Goal: Information Seeking & Learning: Learn about a topic

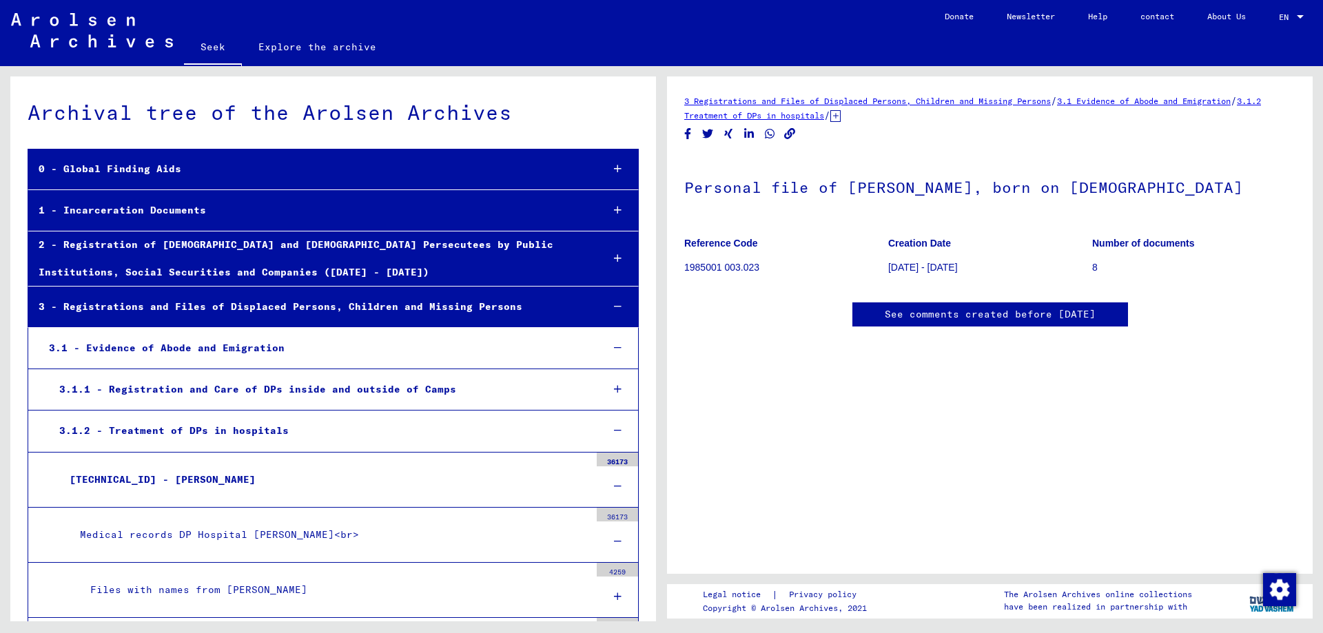
scroll to position [1866, 0]
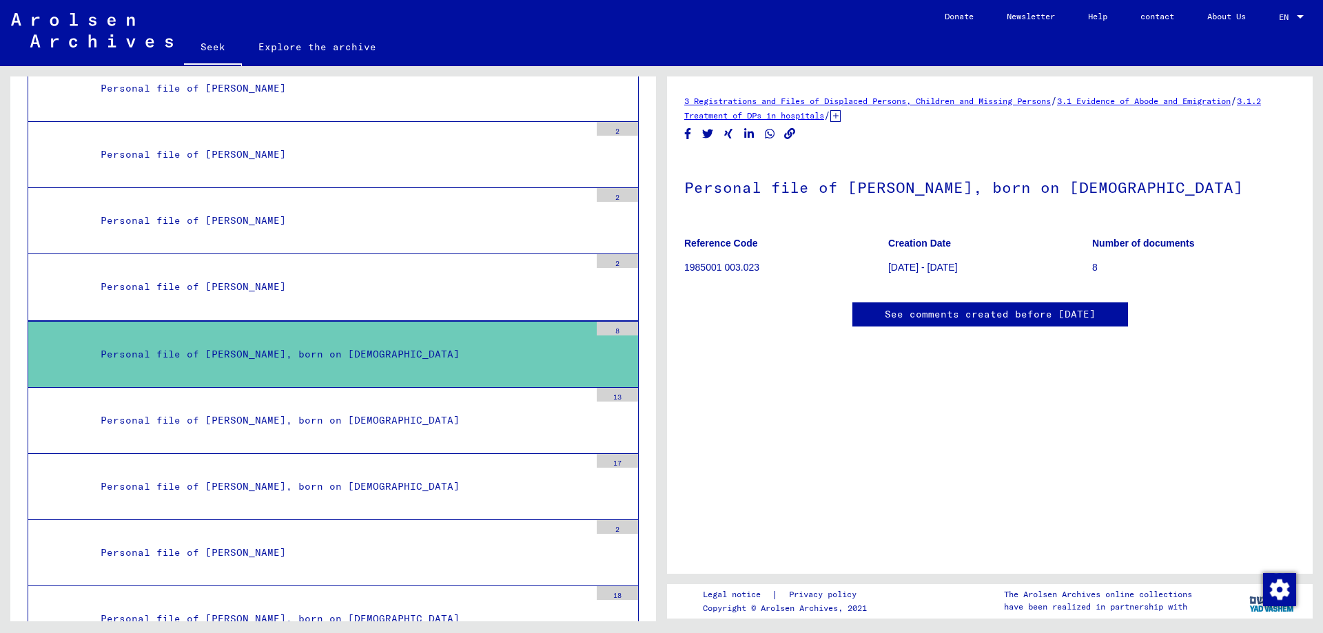
click at [611, 331] on div "8" at bounding box center [617, 329] width 41 height 14
click at [731, 267] on font "1985001 003.023" at bounding box center [721, 267] width 75 height 11
click at [733, 274] on p "1985001 003.023" at bounding box center [785, 267] width 203 height 14
click at [839, 116] on font "3.1.2 Treatment of DPs in hospitals" at bounding box center [972, 108] width 577 height 25
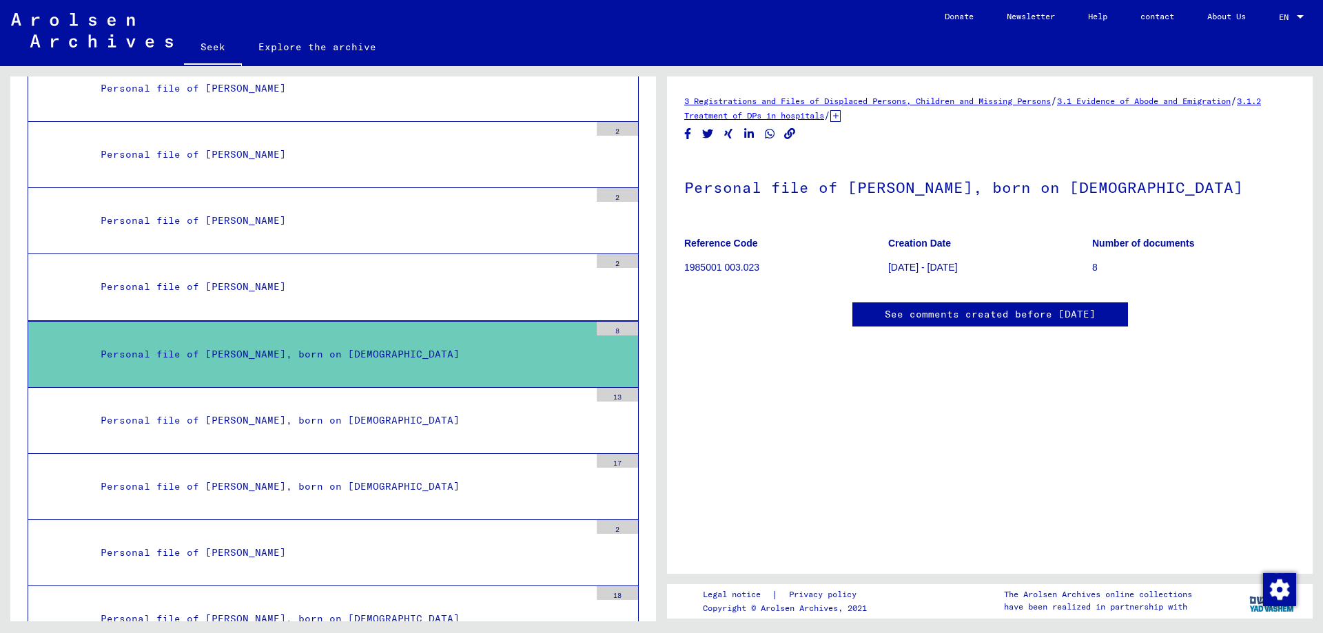
click at [840, 118] on icon at bounding box center [835, 116] width 10 height 12
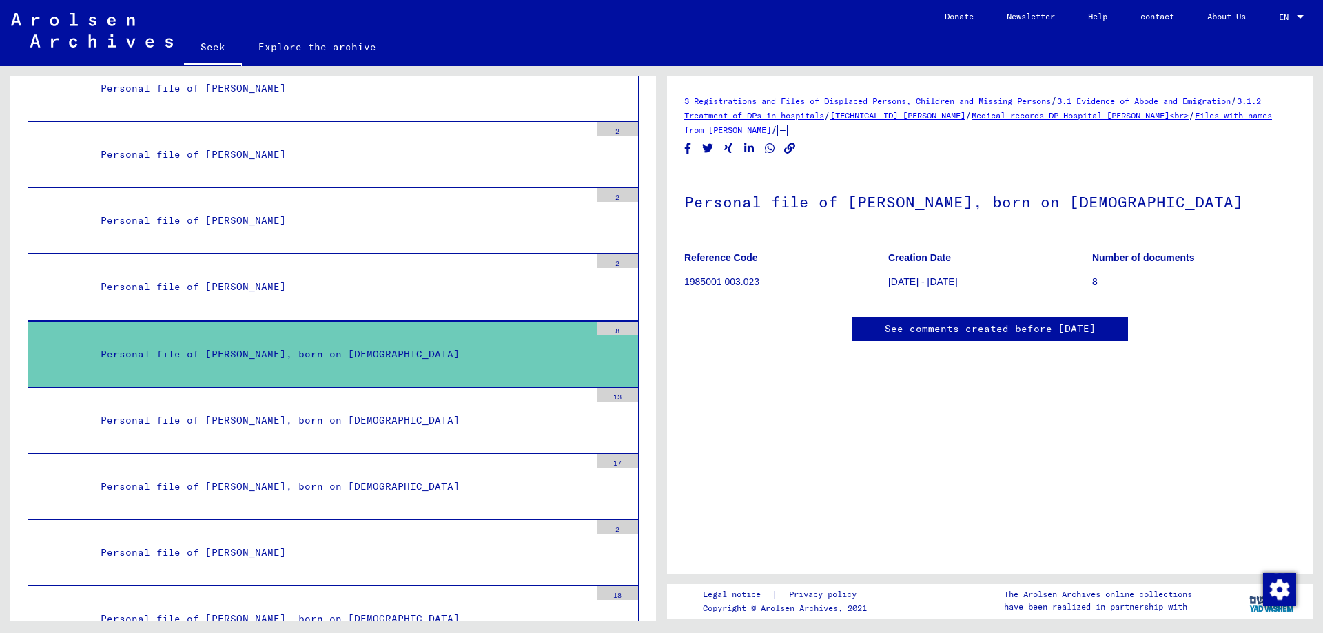
click at [925, 117] on font "[TECHNICAL_ID] [PERSON_NAME]" at bounding box center [897, 115] width 135 height 10
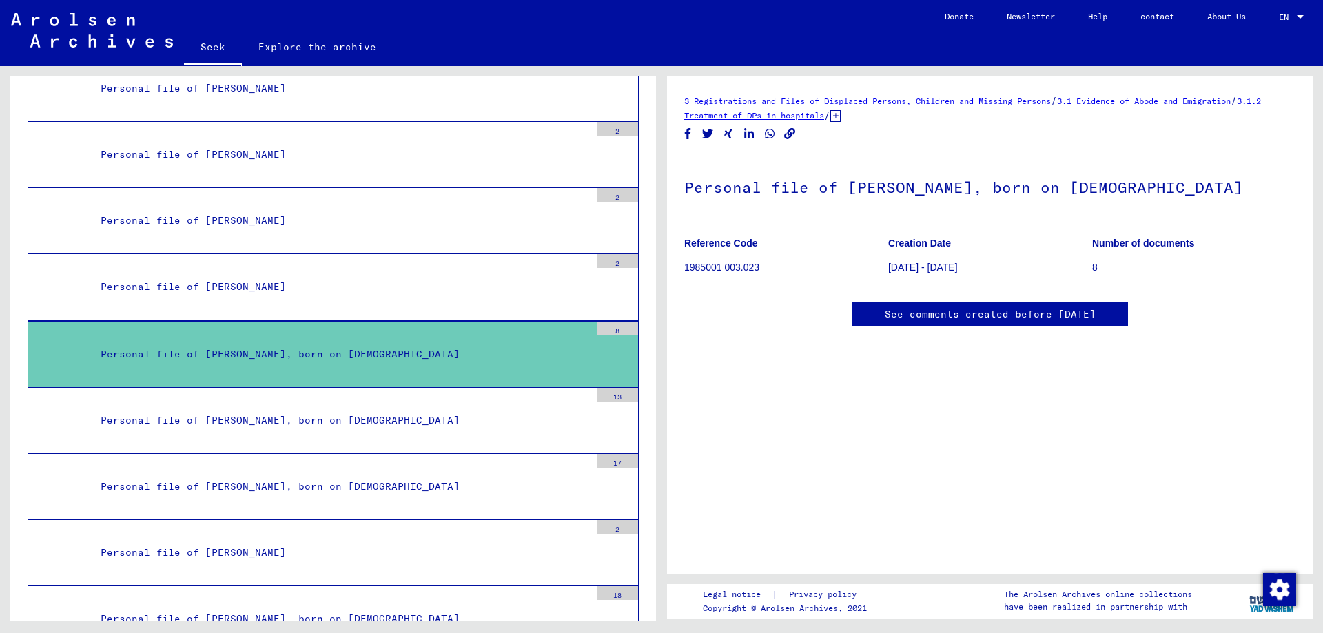
click at [840, 114] on icon at bounding box center [835, 116] width 10 height 12
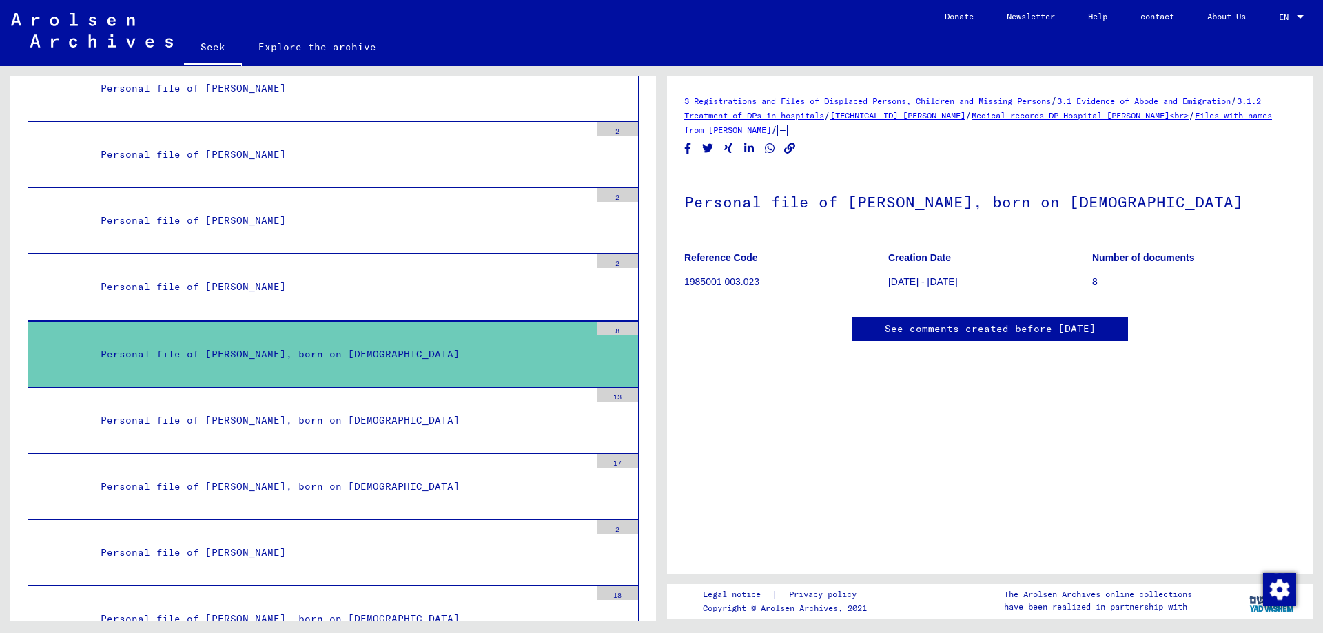
click at [1188, 112] on font "Files with names from [PERSON_NAME]" at bounding box center [978, 122] width 588 height 25
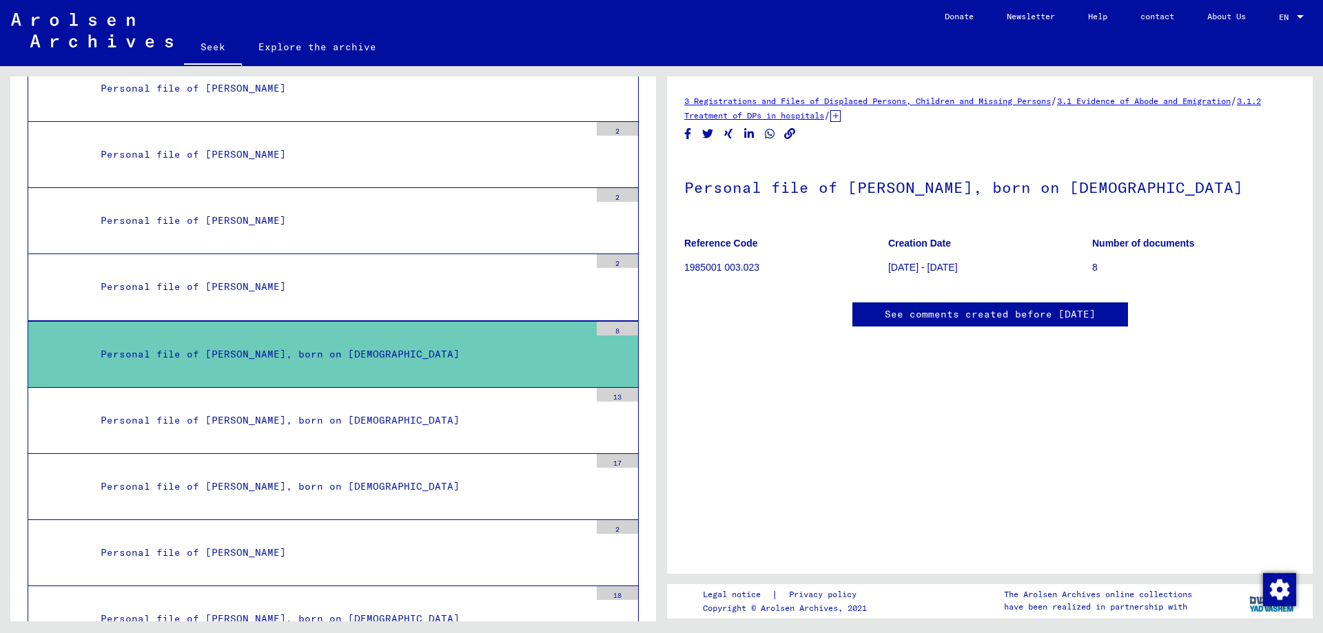
click at [735, 262] on font "1985001 003.023" at bounding box center [721, 267] width 75 height 11
click at [840, 114] on icon at bounding box center [835, 116] width 10 height 12
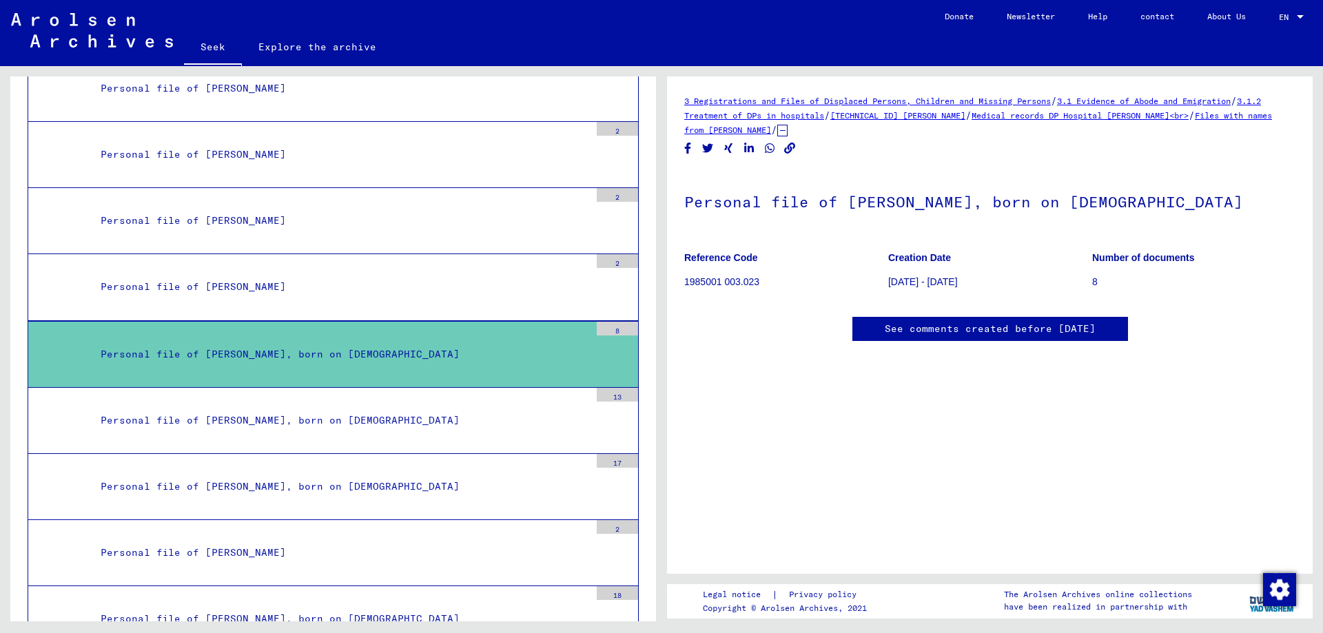
click at [1040, 115] on font "Medical records DP Hospital [PERSON_NAME]<br>" at bounding box center [1079, 115] width 217 height 10
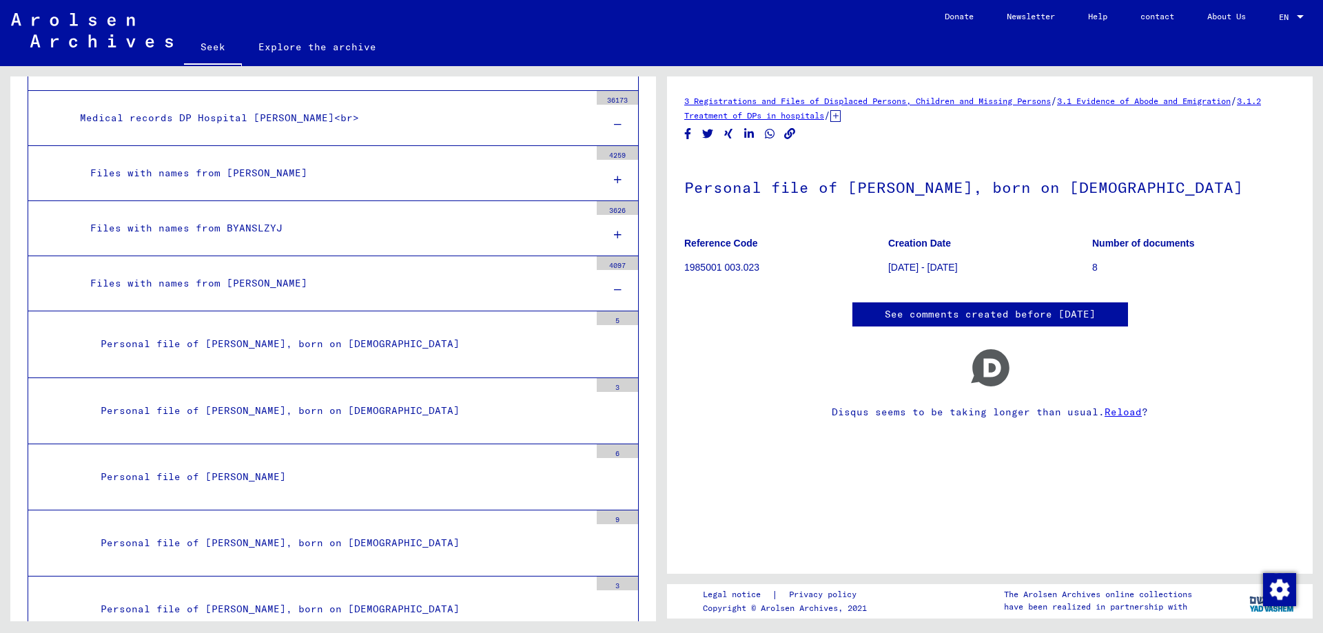
scroll to position [212, 0]
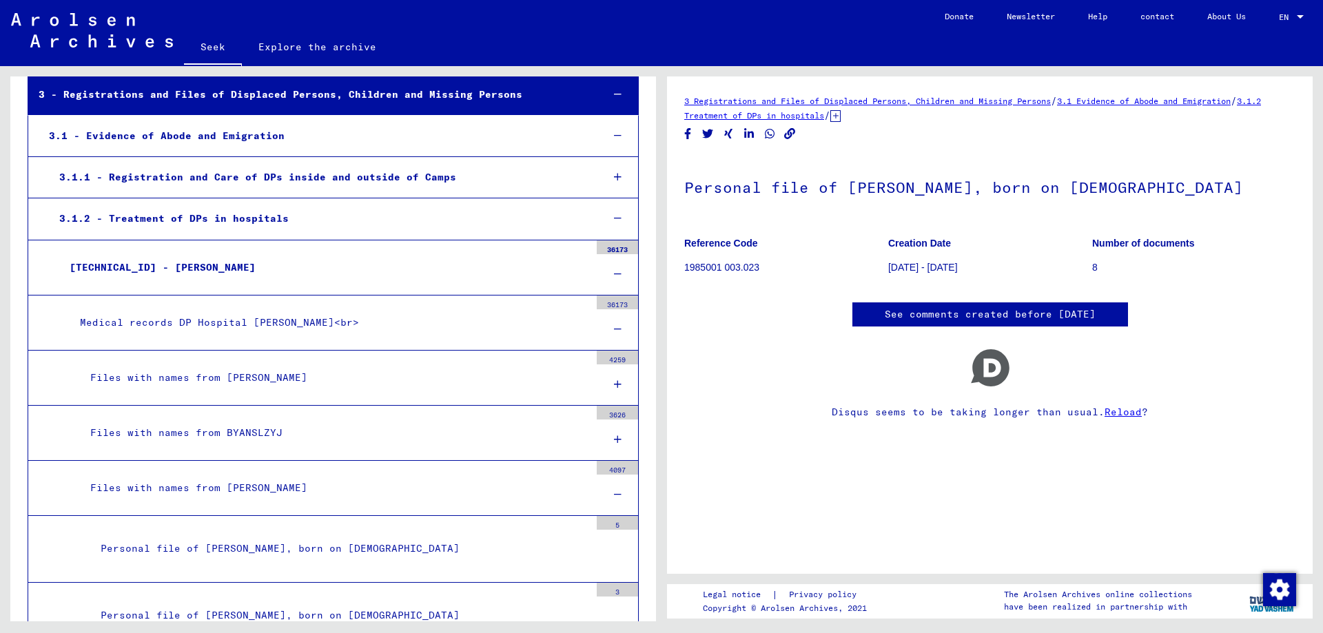
click at [262, 218] on font "3.1.2 - Treatment of DPs in hospitals" at bounding box center [173, 218] width 229 height 12
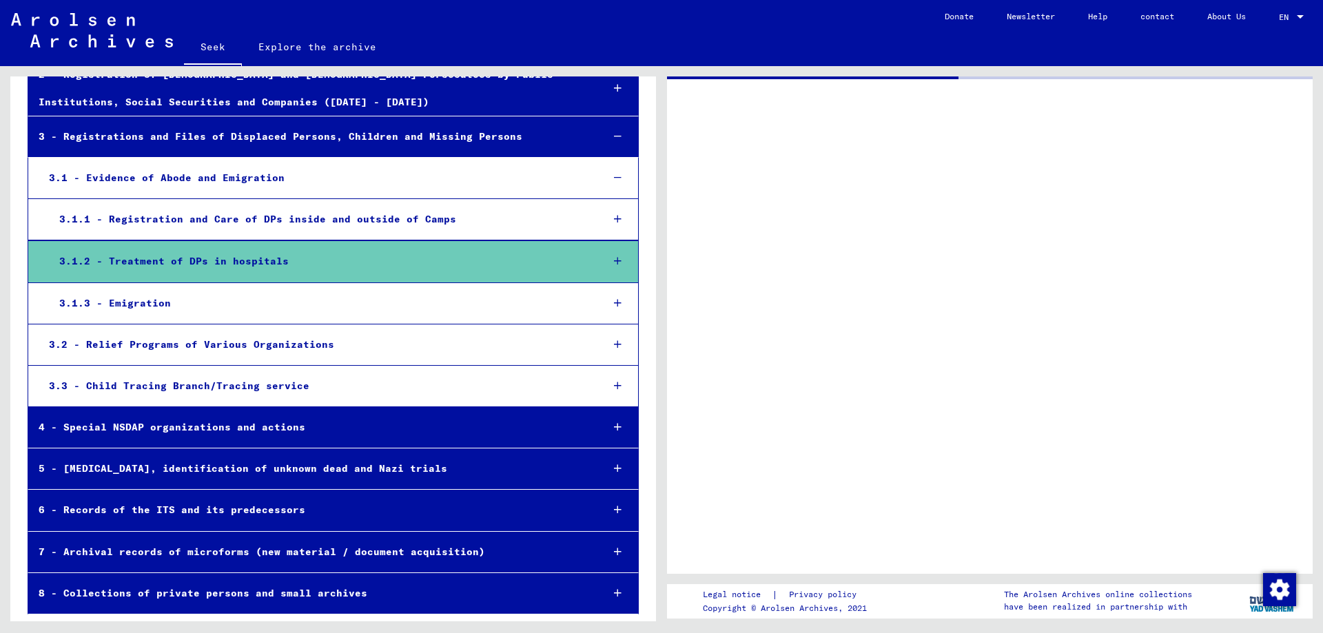
scroll to position [170, 0]
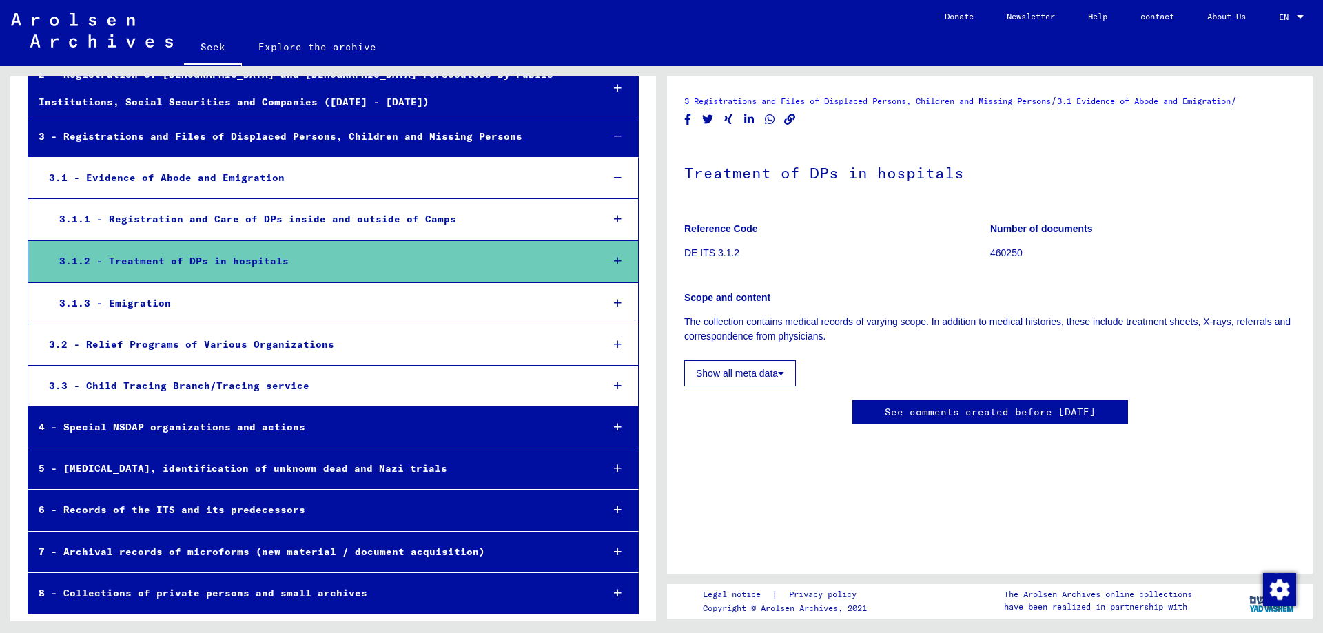
click at [300, 257] on div "3.1.2 - Treatment of DPs in hospitals" at bounding box center [320, 261] width 542 height 27
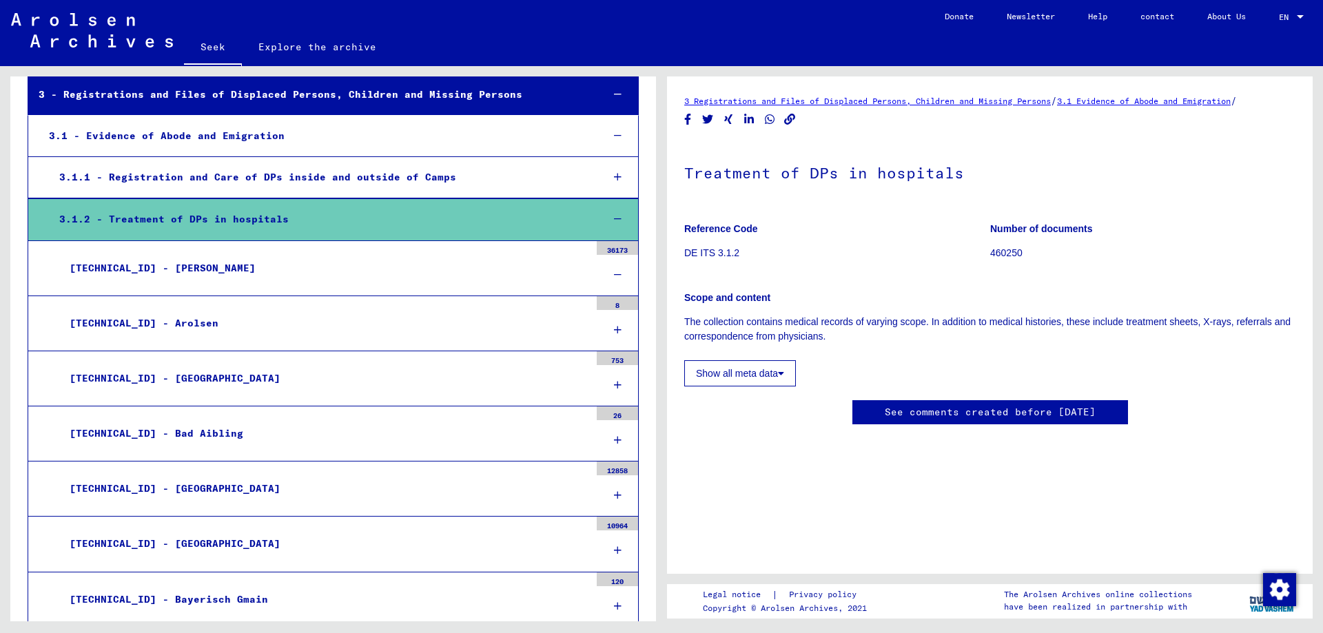
click at [161, 266] on font "[TECHNICAL_ID] - [PERSON_NAME]" at bounding box center [163, 268] width 186 height 12
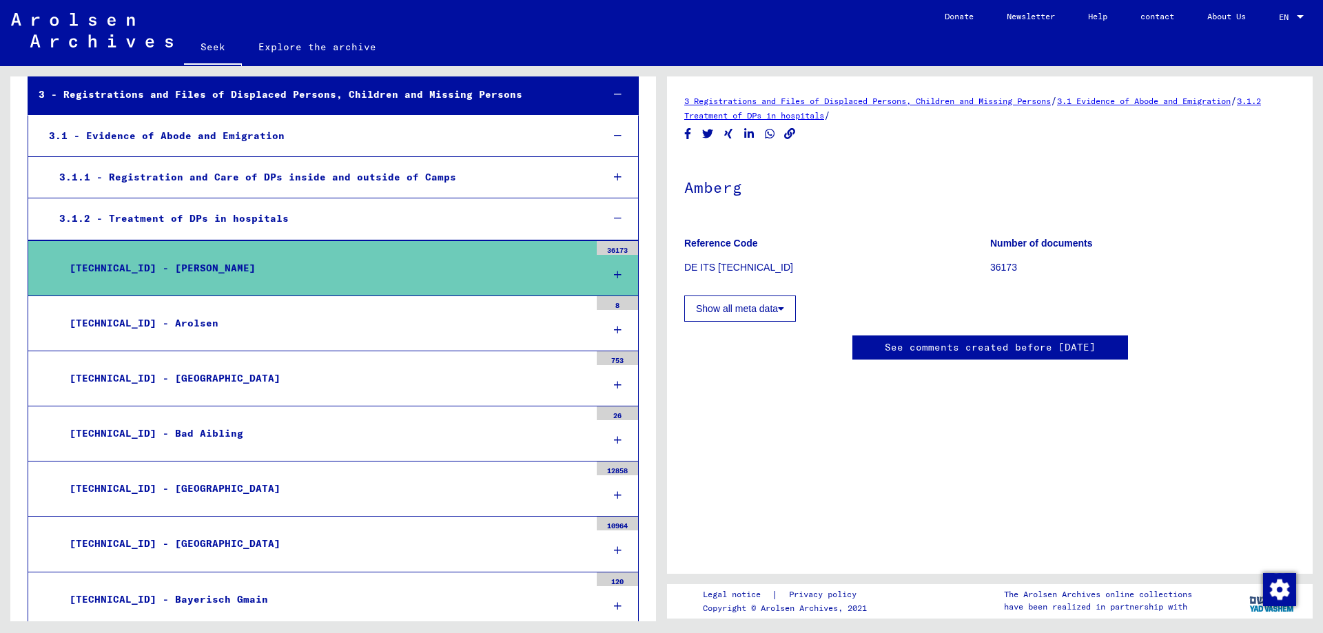
click at [607, 249] on font "36173" at bounding box center [617, 250] width 21 height 9
click at [259, 319] on font "Medical records DP Hospital [PERSON_NAME]<br>" at bounding box center [219, 323] width 279 height 12
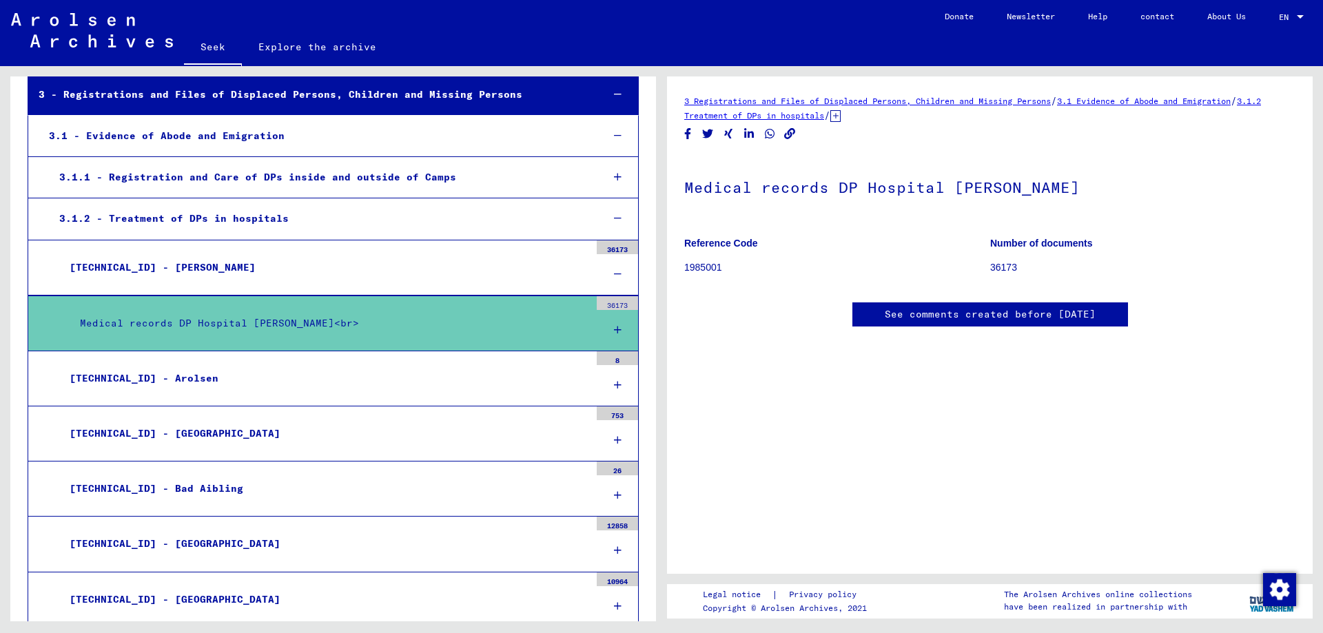
click at [607, 322] on div at bounding box center [617, 330] width 41 height 41
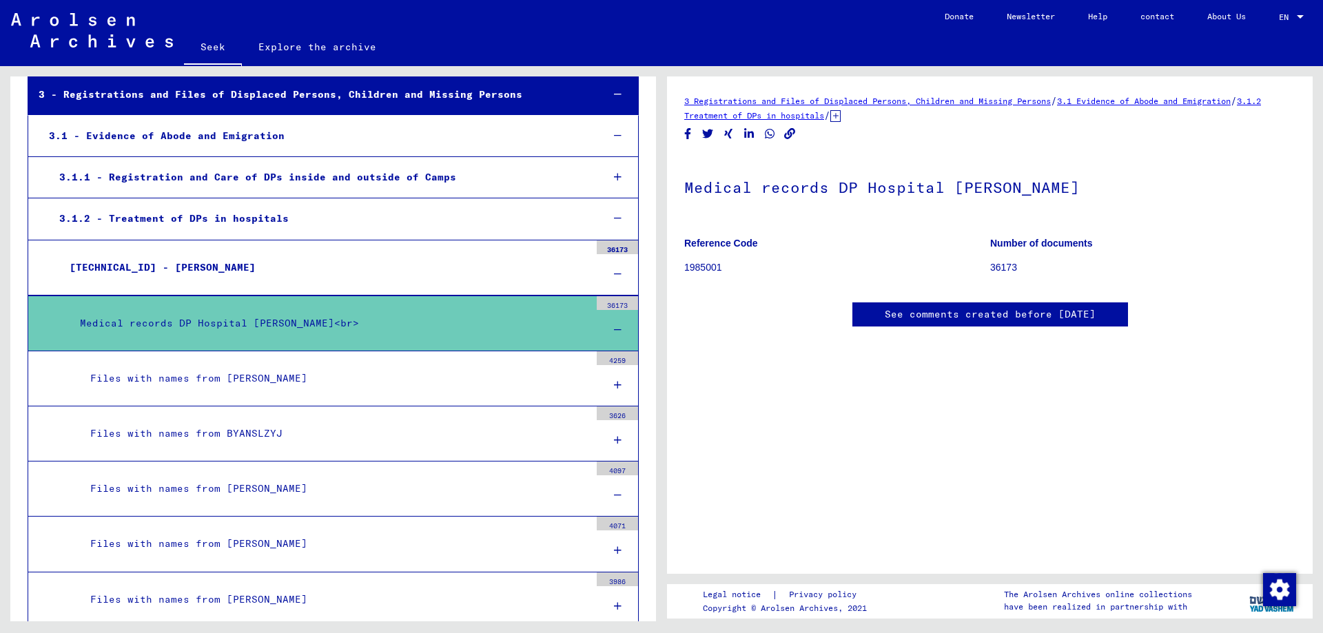
click at [609, 473] on font "4097" at bounding box center [617, 470] width 17 height 9
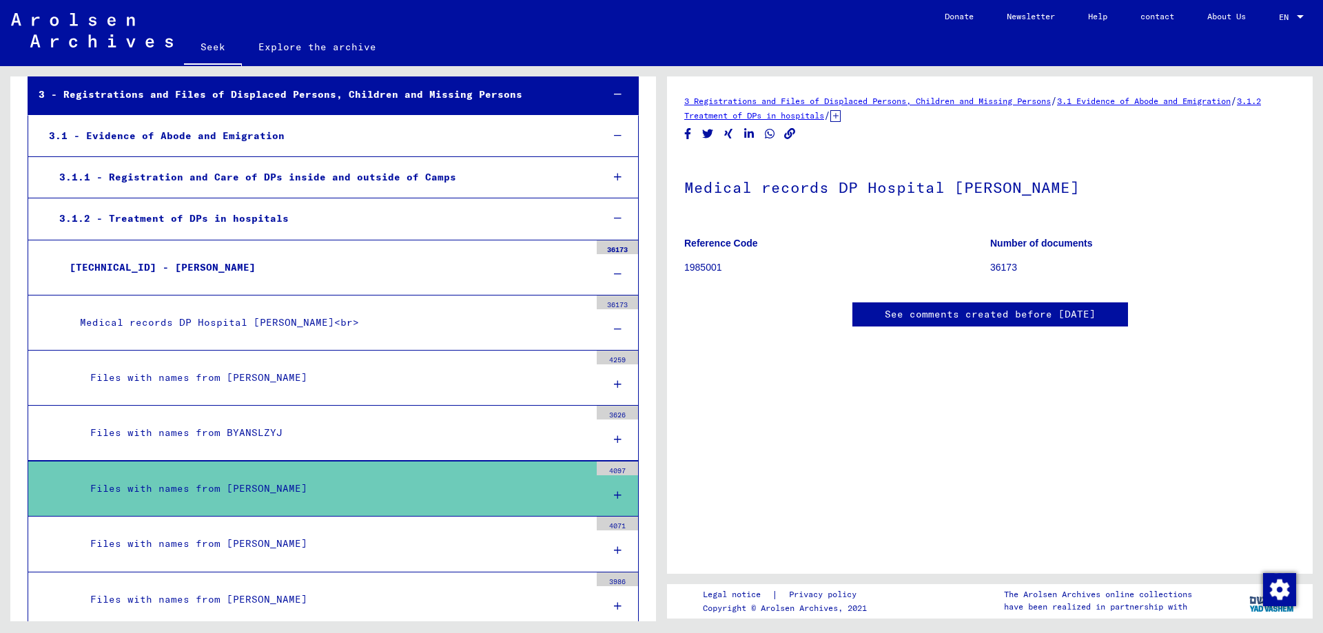
click at [614, 494] on icon at bounding box center [618, 496] width 8 height 10
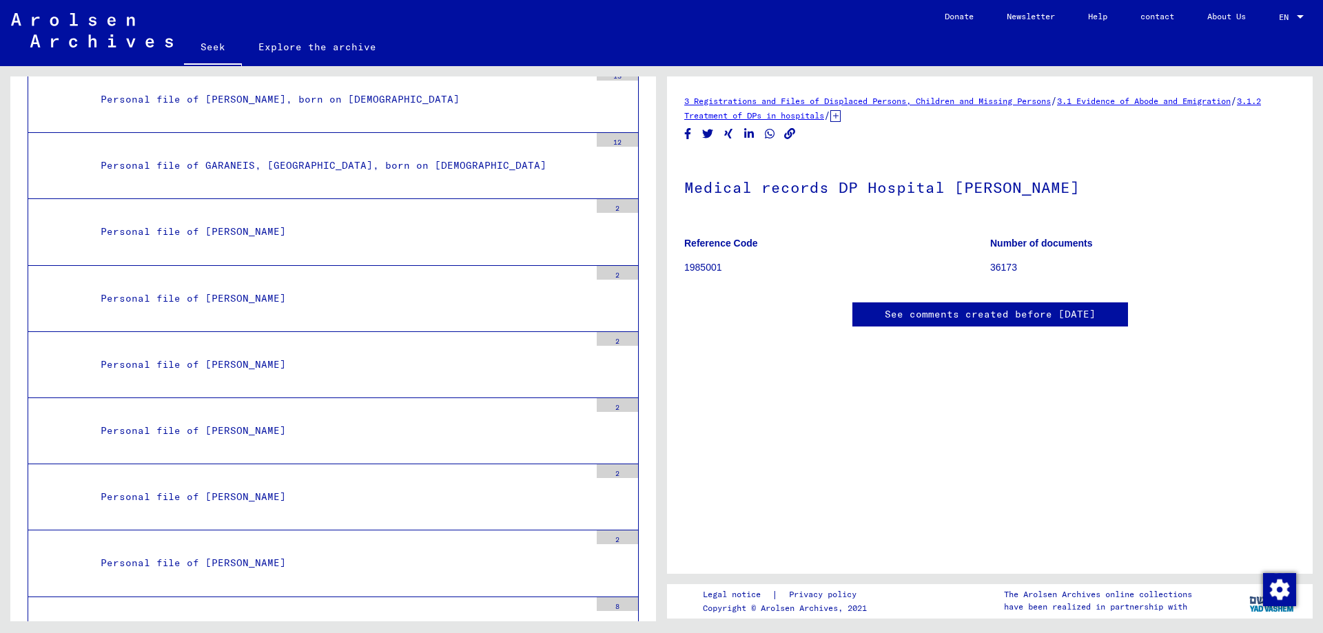
scroll to position [1659, 0]
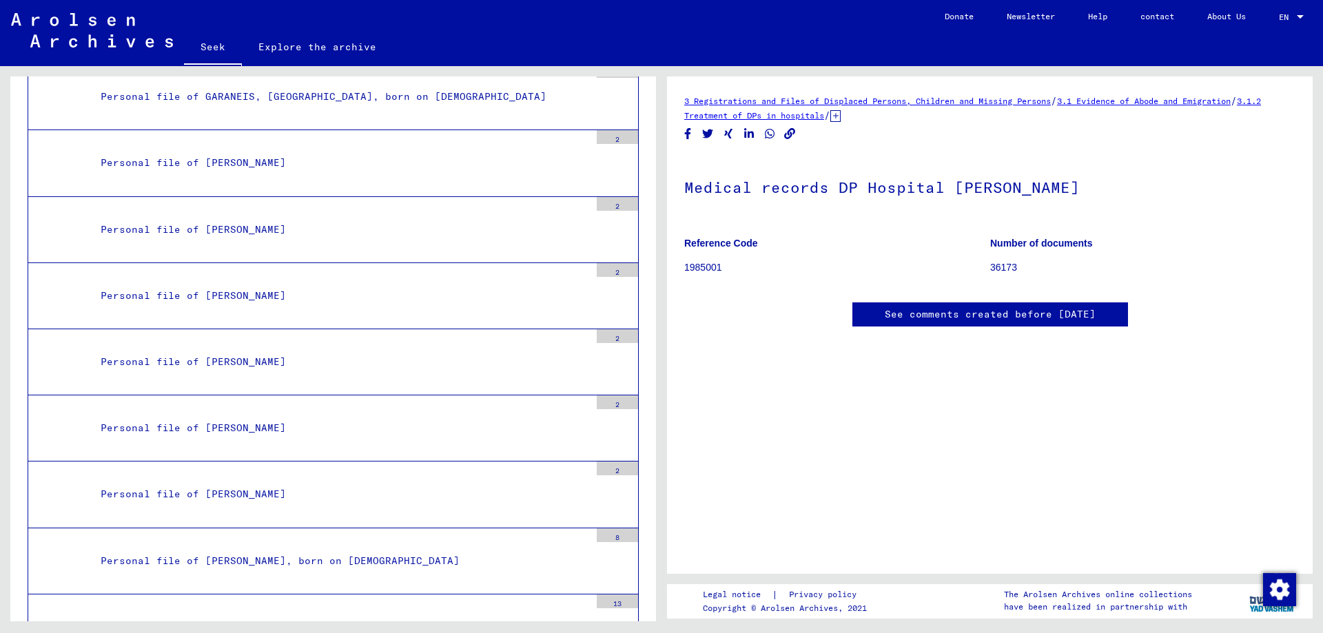
click at [362, 555] on font "Personal file of [PERSON_NAME], born on [DEMOGRAPHIC_DATA]" at bounding box center [280, 561] width 359 height 12
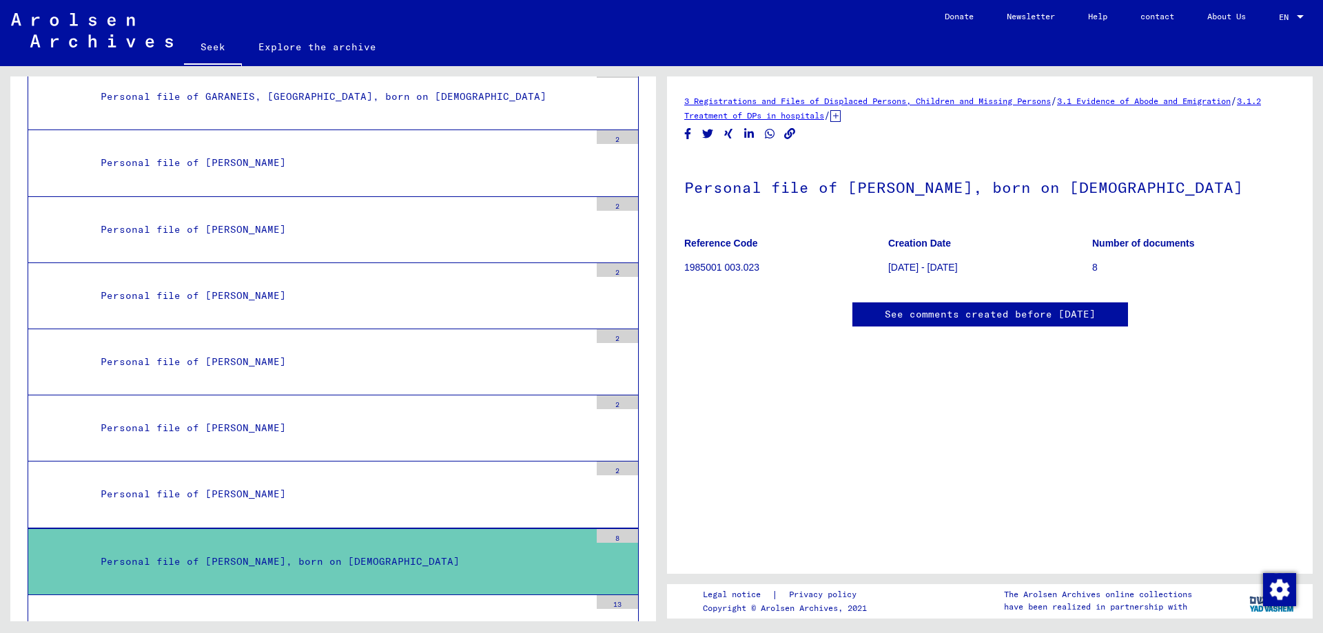
click at [1092, 269] on font "8" at bounding box center [1095, 267] width 6 height 11
click at [1032, 182] on font "Personal file of [PERSON_NAME], born on [DEMOGRAPHIC_DATA]" at bounding box center [963, 187] width 559 height 19
click at [893, 185] on font "Personal file of [PERSON_NAME], born on [DEMOGRAPHIC_DATA]" at bounding box center [963, 187] width 559 height 19
click at [728, 267] on font "1985001 003.023" at bounding box center [721, 267] width 75 height 11
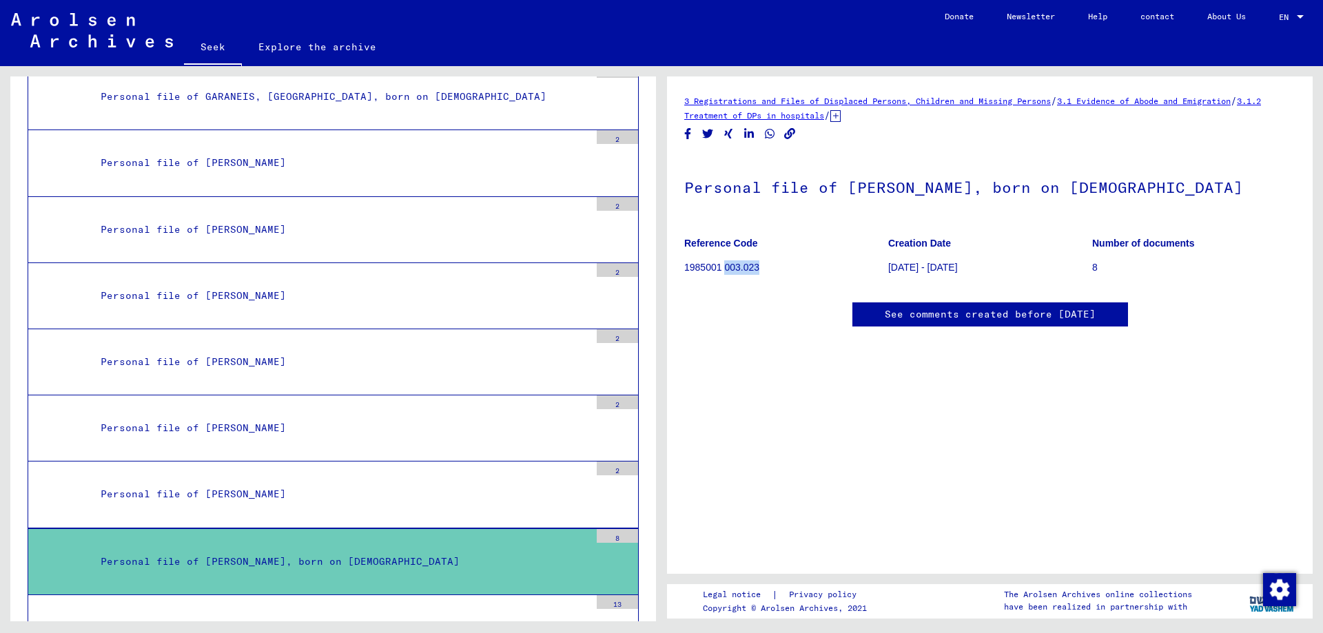
click at [728, 267] on font "1985001 003.023" at bounding box center [721, 267] width 75 height 11
click at [765, 274] on p "1985001 003.023" at bounding box center [785, 267] width 203 height 14
click at [772, 271] on p "1985001 003.023" at bounding box center [785, 267] width 203 height 14
drag, startPoint x: 767, startPoint y: 268, endPoint x: 707, endPoint y: 267, distance: 59.9
click at [690, 274] on p "1985001 003.023" at bounding box center [785, 267] width 203 height 14
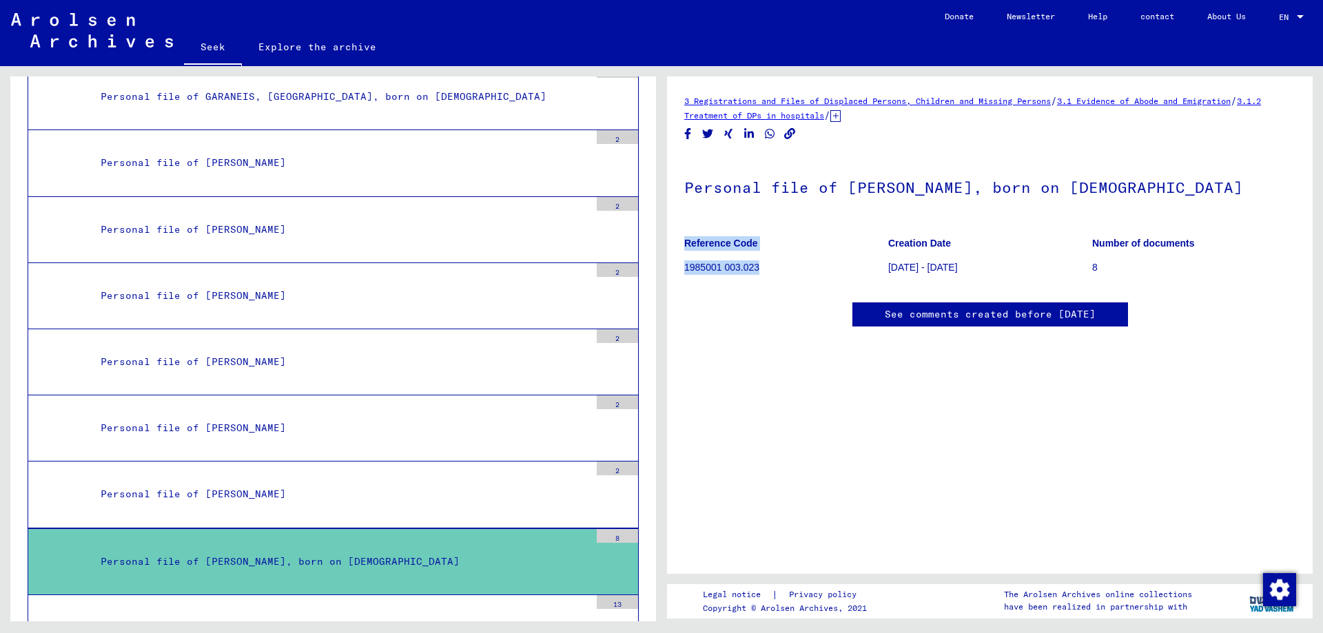
drag, startPoint x: 683, startPoint y: 267, endPoint x: 759, endPoint y: 270, distance: 75.2
click at [759, 270] on yv-its-full-details "3 Registrations and Files of Displaced Persons, Children and Missing Persons / …" at bounding box center [990, 311] width 646 height 435
copy figure "Reference Code 1985001 003.023"
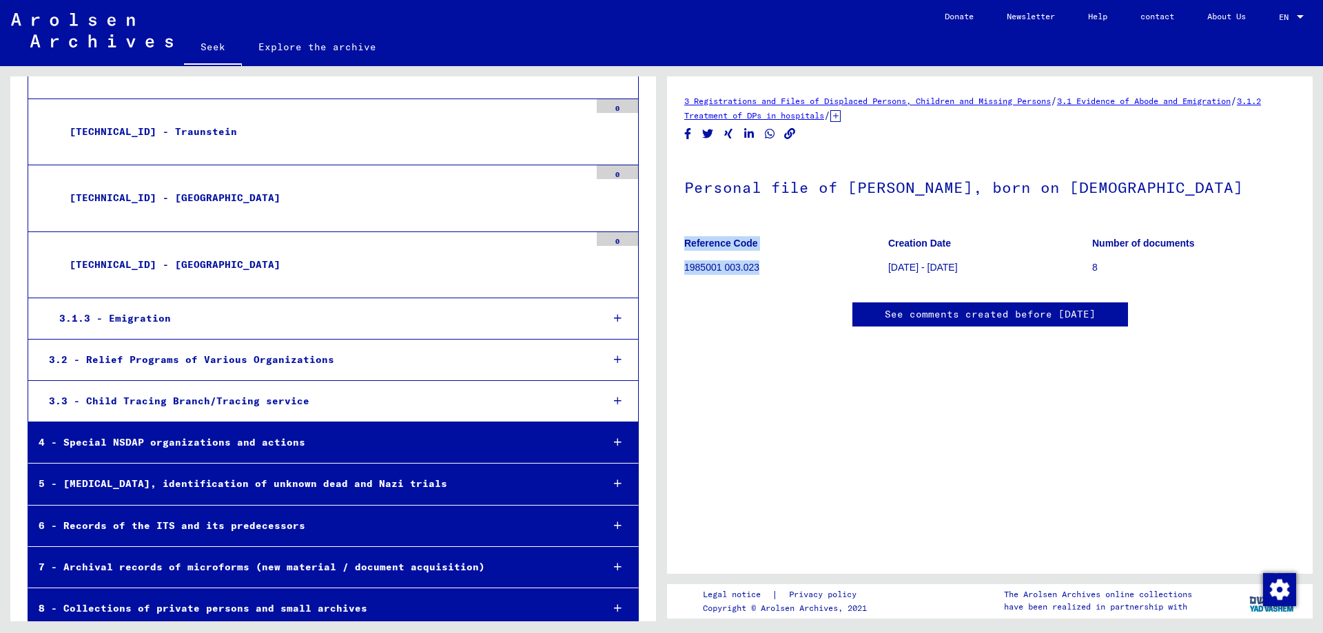
scroll to position [35976, 0]
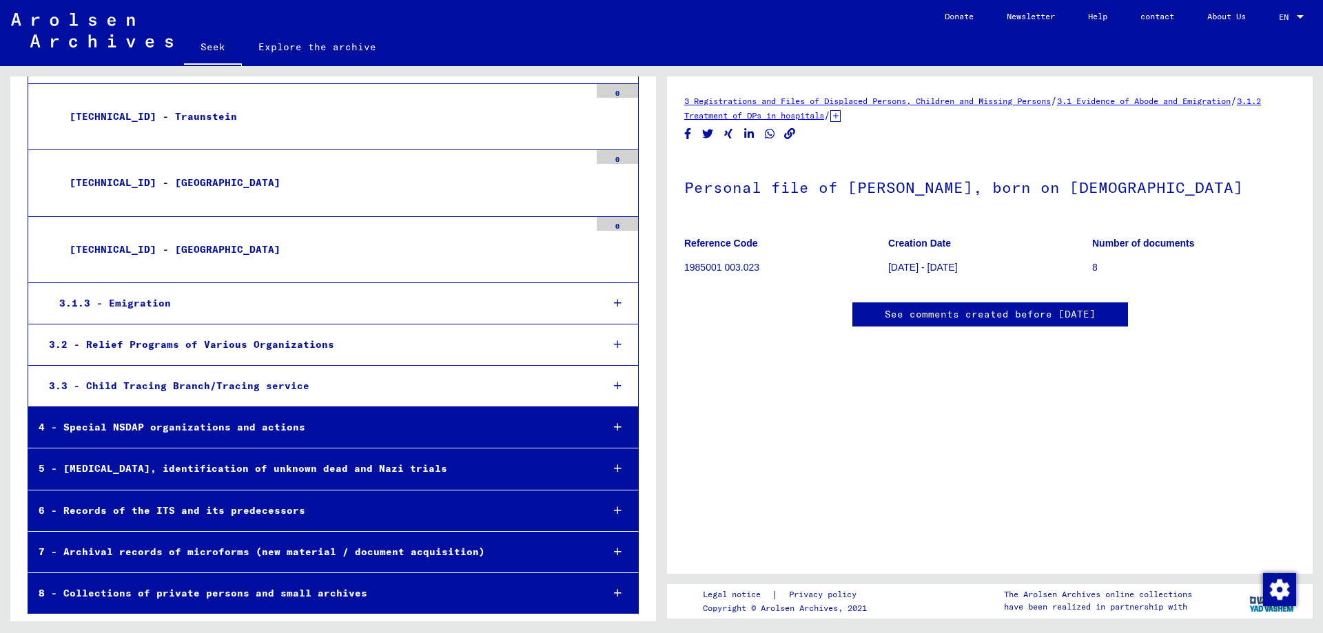
click at [260, 512] on font "6 - Records of the ITS and its predecessors" at bounding box center [172, 510] width 267 height 12
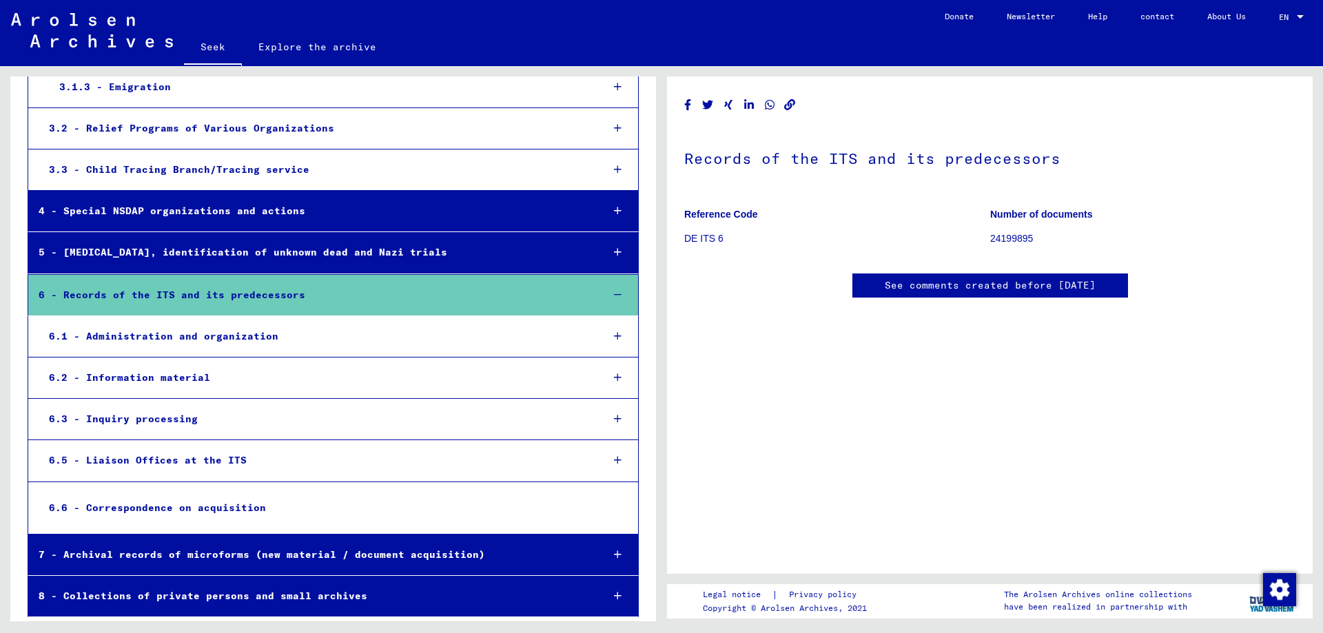
scroll to position [36195, 0]
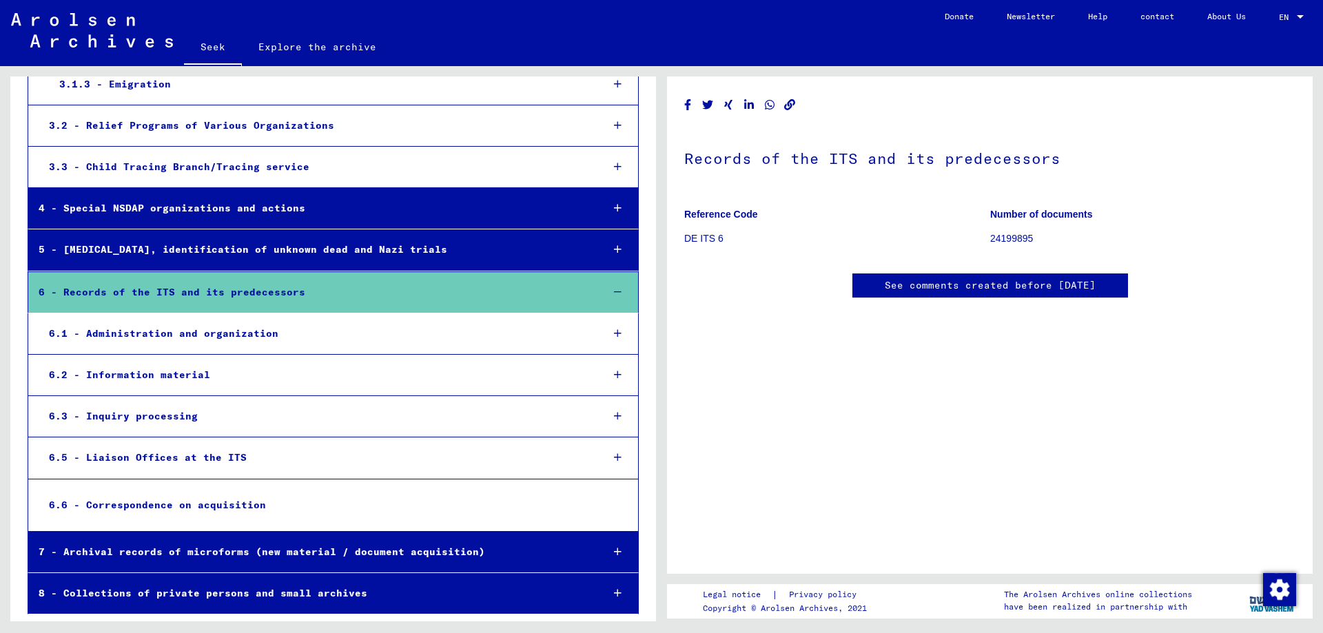
click at [278, 550] on font "7 - Archival records of microforms (new material / document acquisition)" at bounding box center [262, 552] width 446 height 12
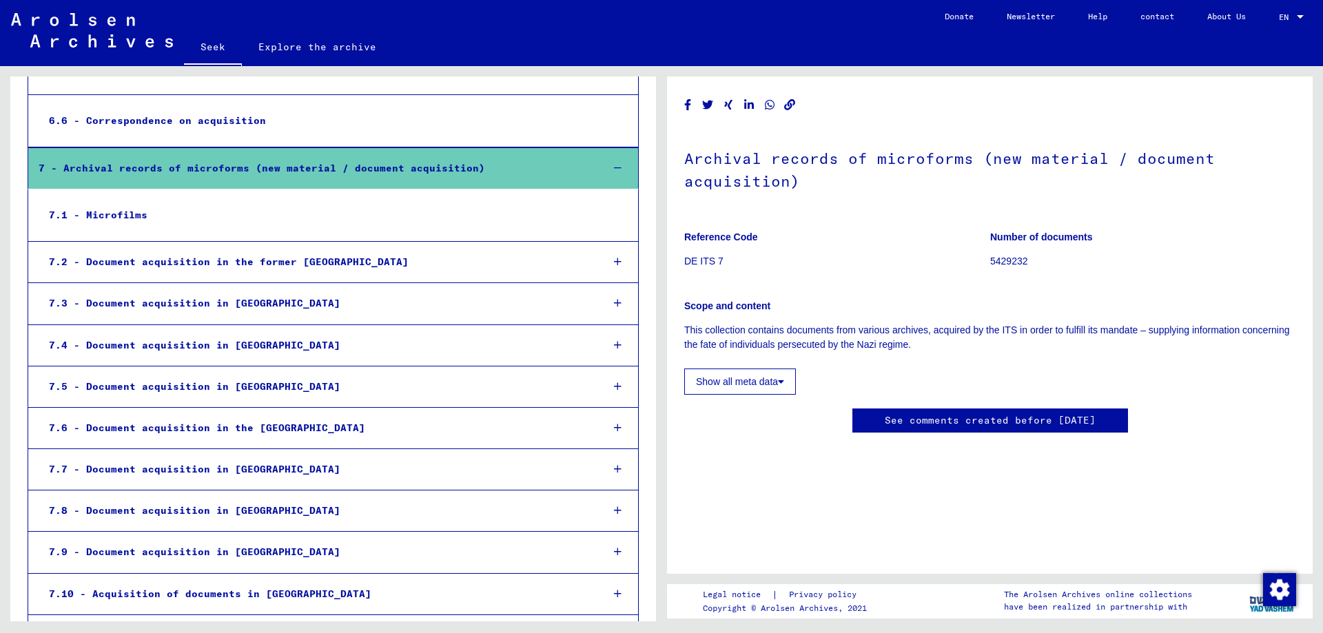
scroll to position [36608, 0]
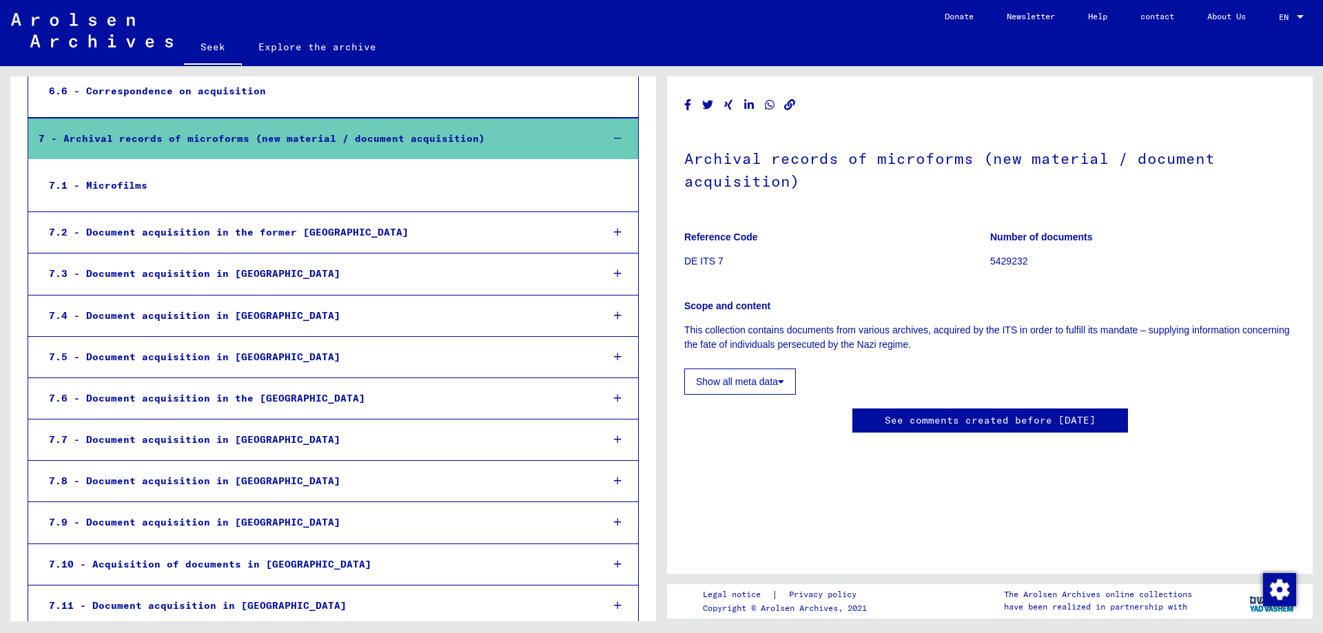
click at [251, 476] on font "7.8 - Document acquisition in [GEOGRAPHIC_DATA]" at bounding box center [194, 481] width 291 height 12
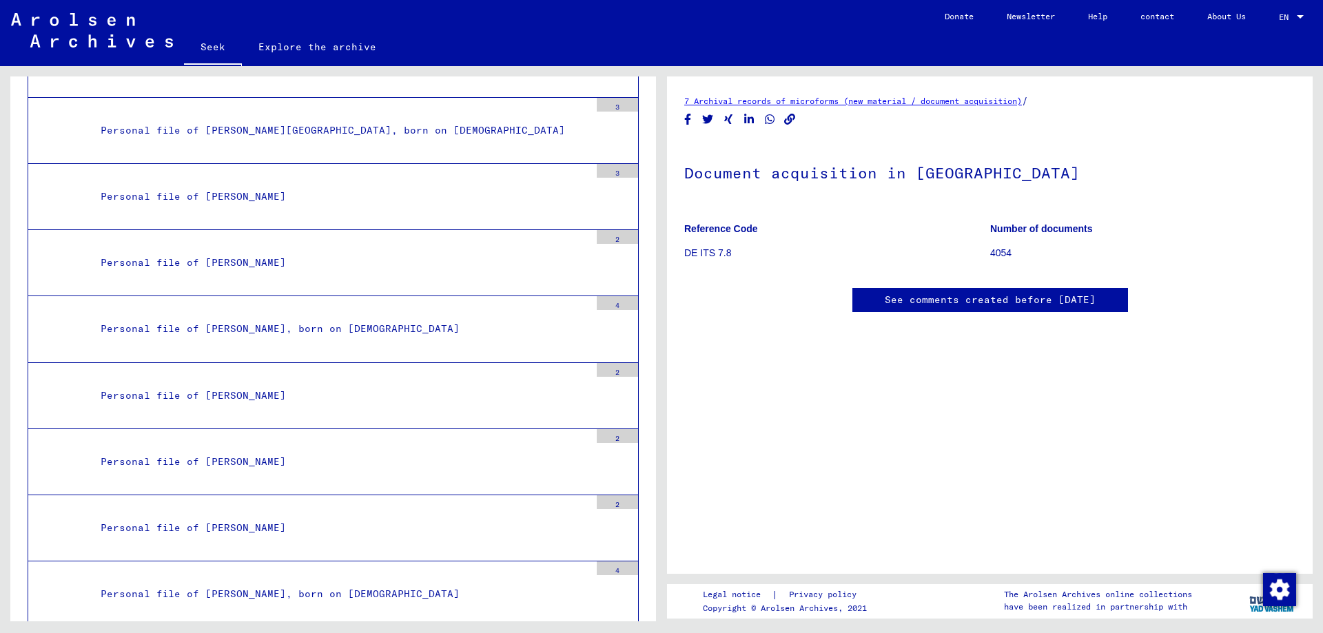
scroll to position [30270, 0]
